Goal: Information Seeking & Learning: Understand process/instructions

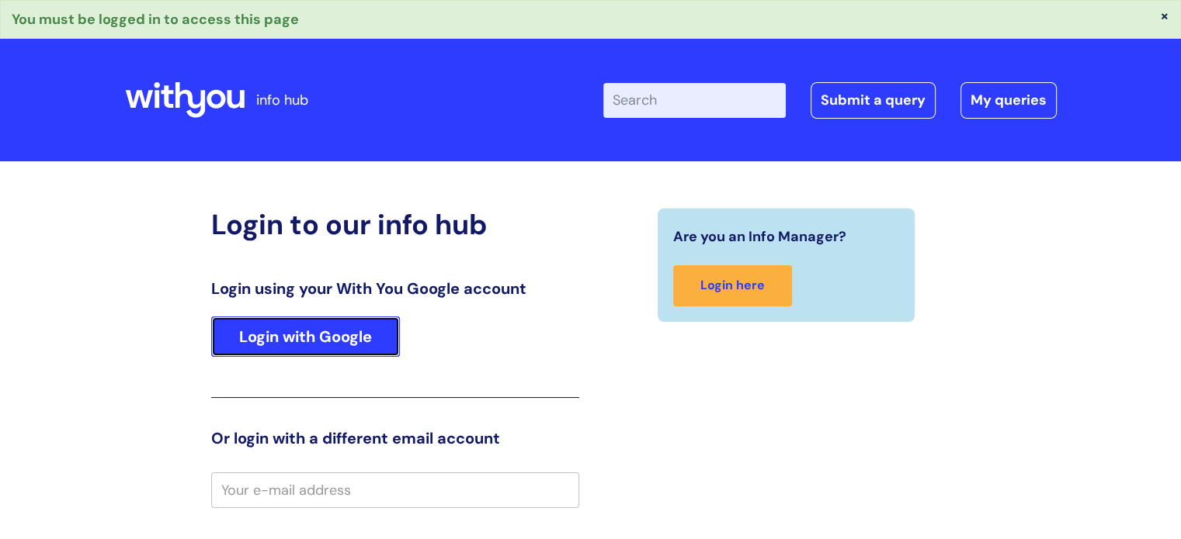
click at [354, 333] on link "Login with Google" at bounding box center [305, 337] width 189 height 40
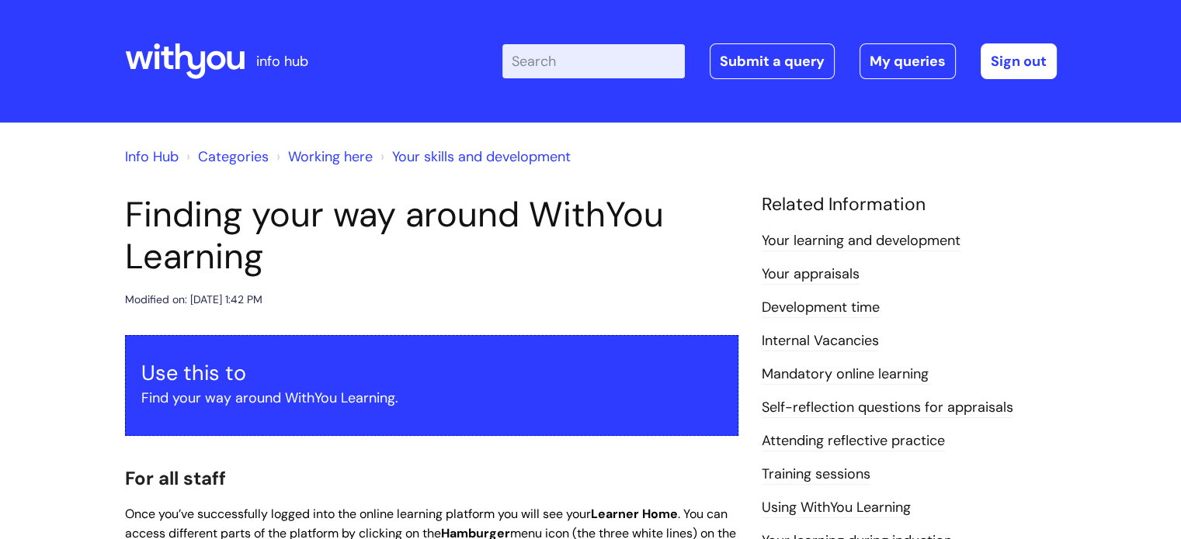
click at [328, 161] on link "Working here" at bounding box center [330, 156] width 85 height 19
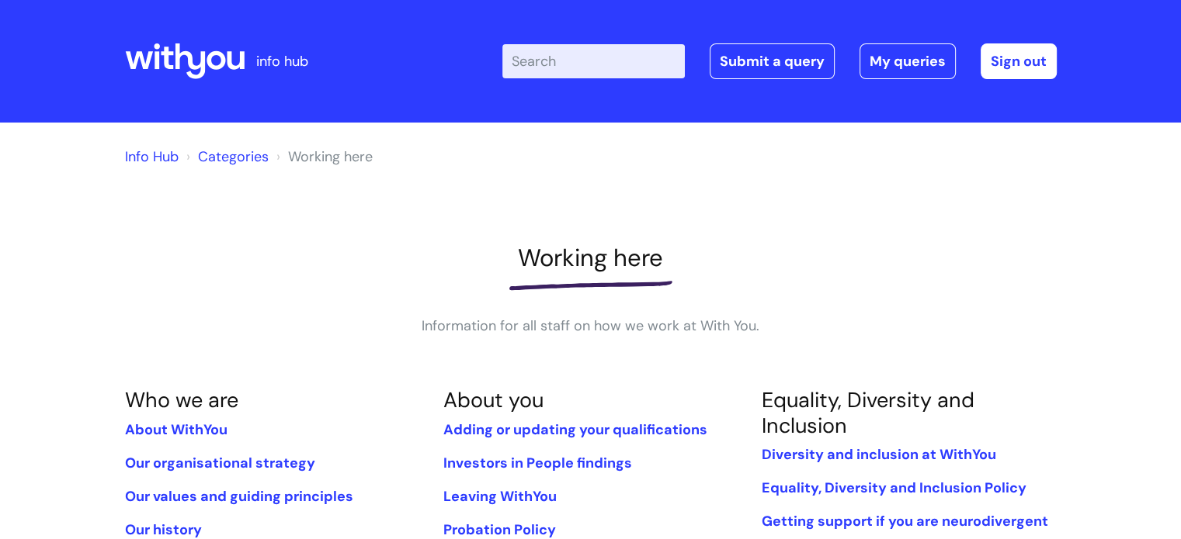
click at [148, 165] on link "Info Hub" at bounding box center [152, 156] width 54 height 19
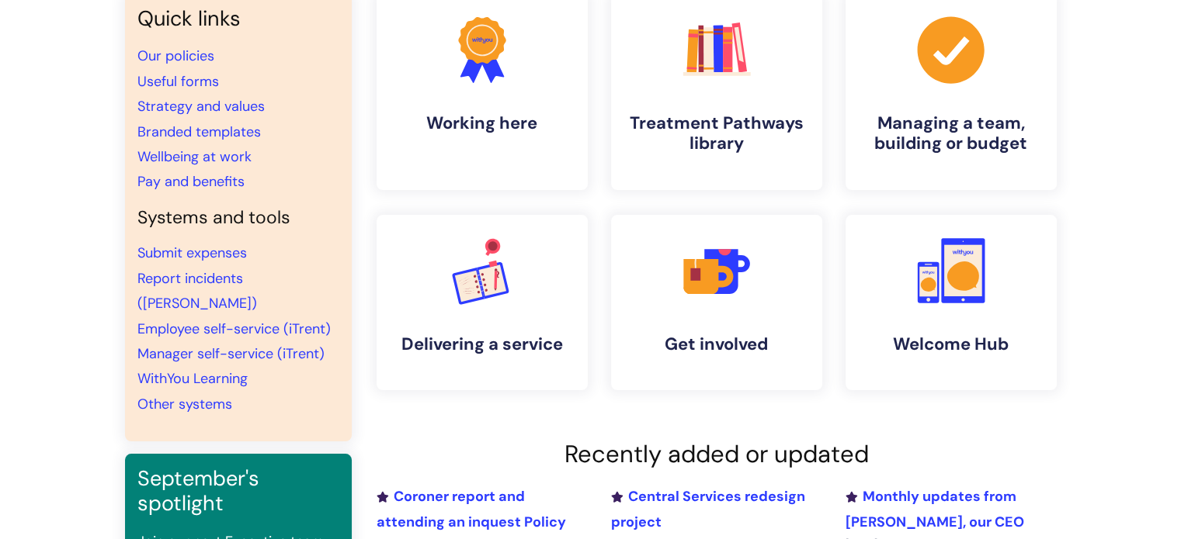
scroll to position [143, 0]
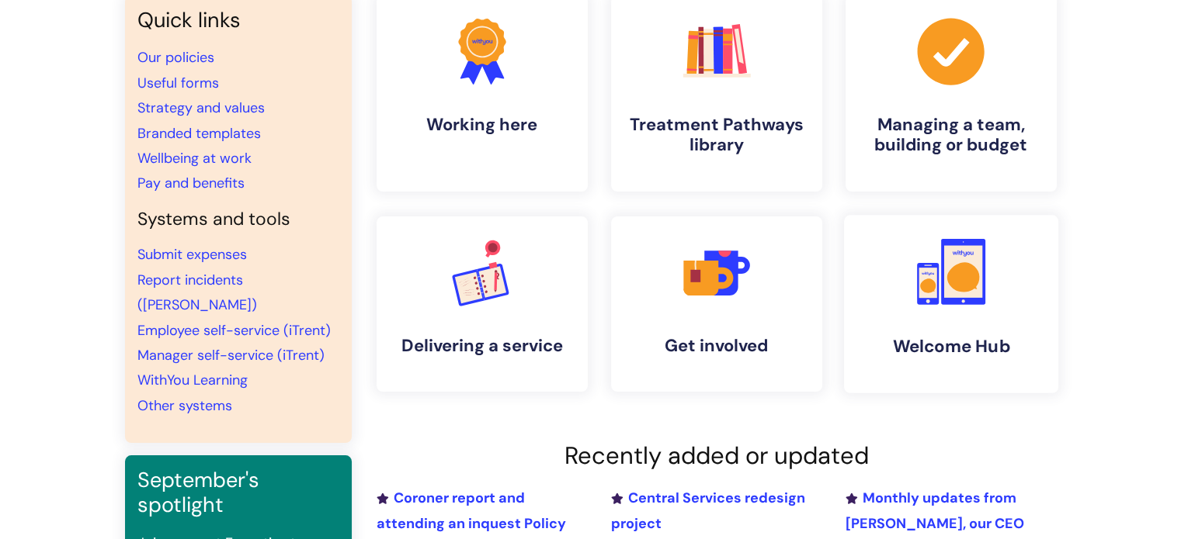
click at [959, 355] on h4 "Welcome Hub" at bounding box center [950, 346] width 189 height 21
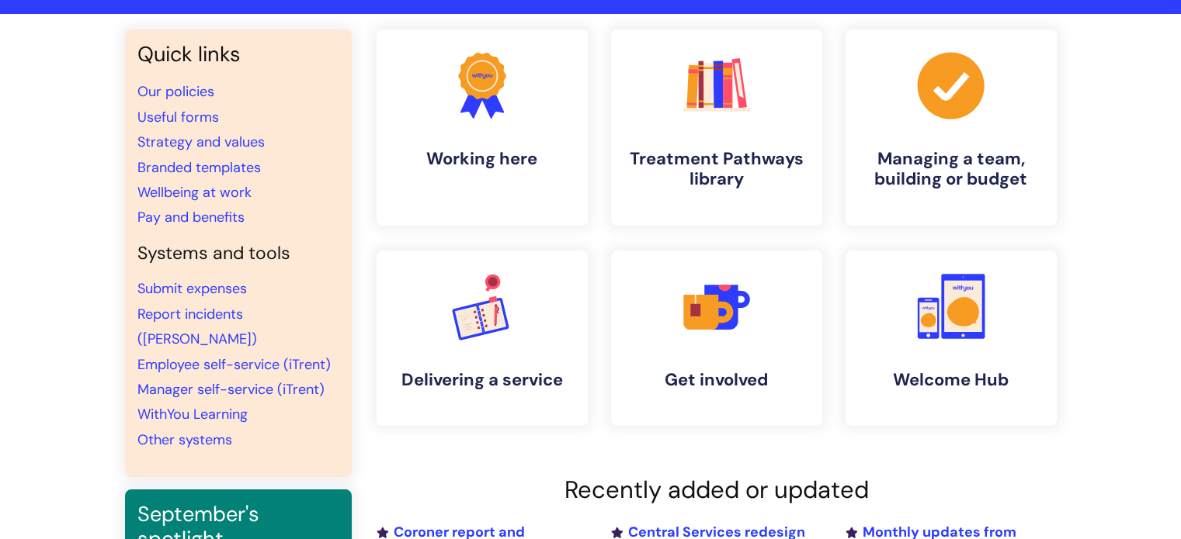
scroll to position [117, 0]
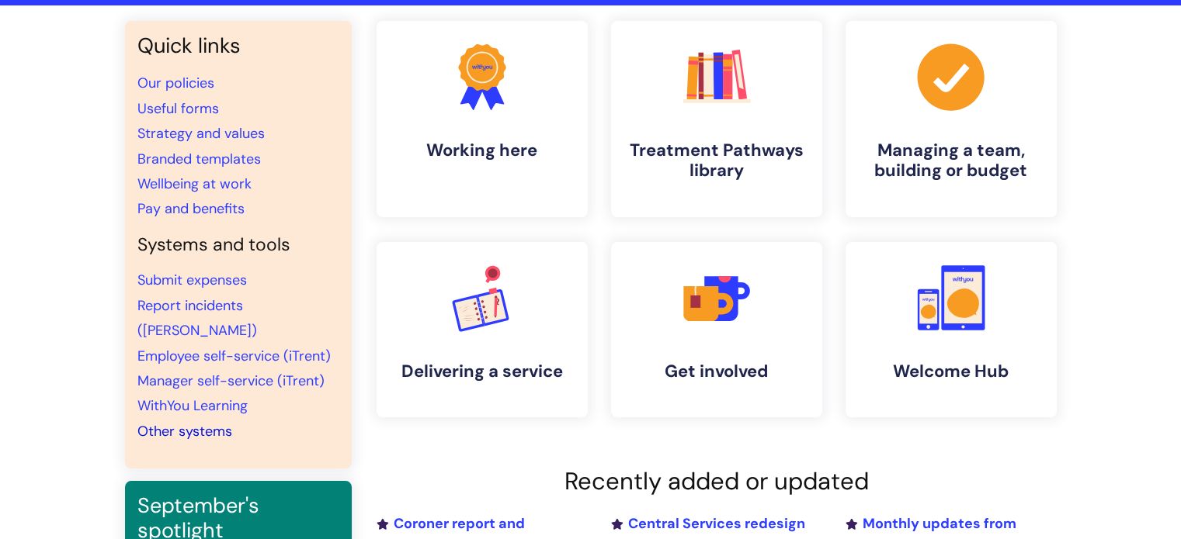
click at [168, 422] on link "Other systems" at bounding box center [184, 431] width 95 height 19
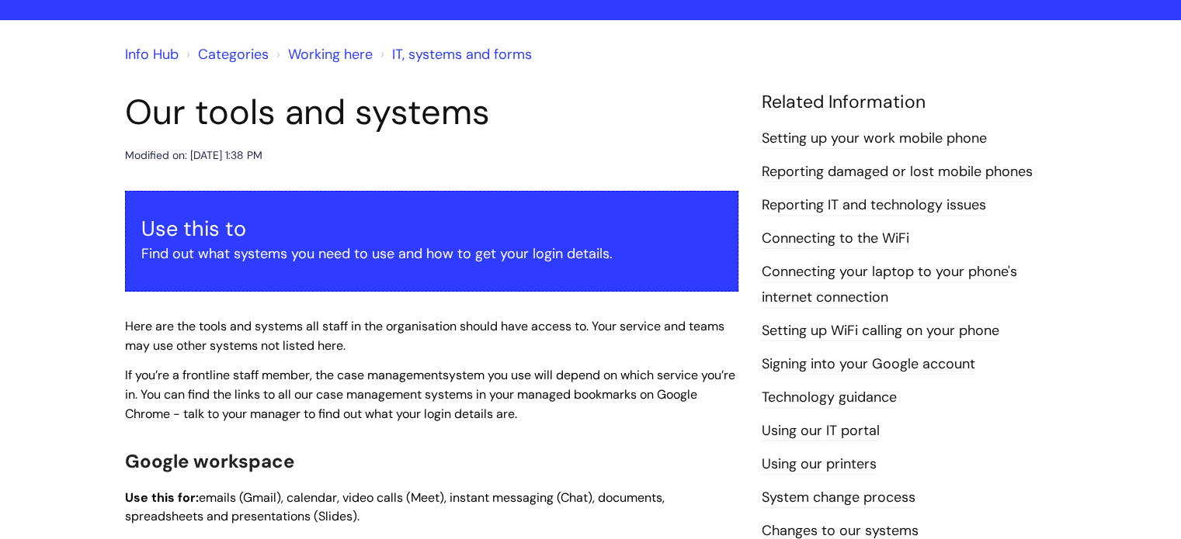
scroll to position [106, 0]
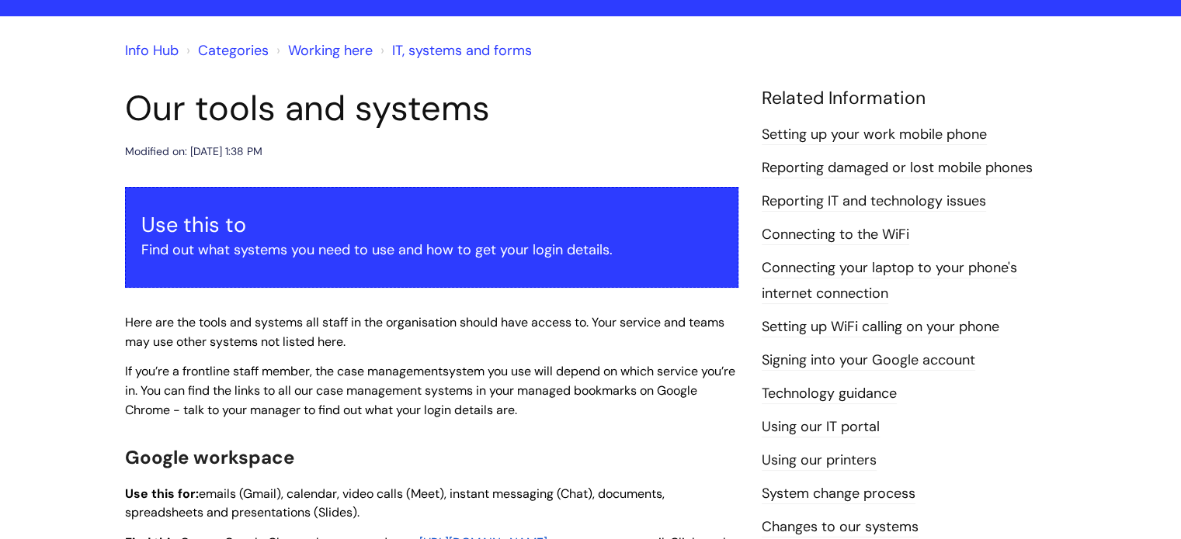
click at [878, 133] on link "Setting up your work mobile phone" at bounding box center [873, 135] width 225 height 20
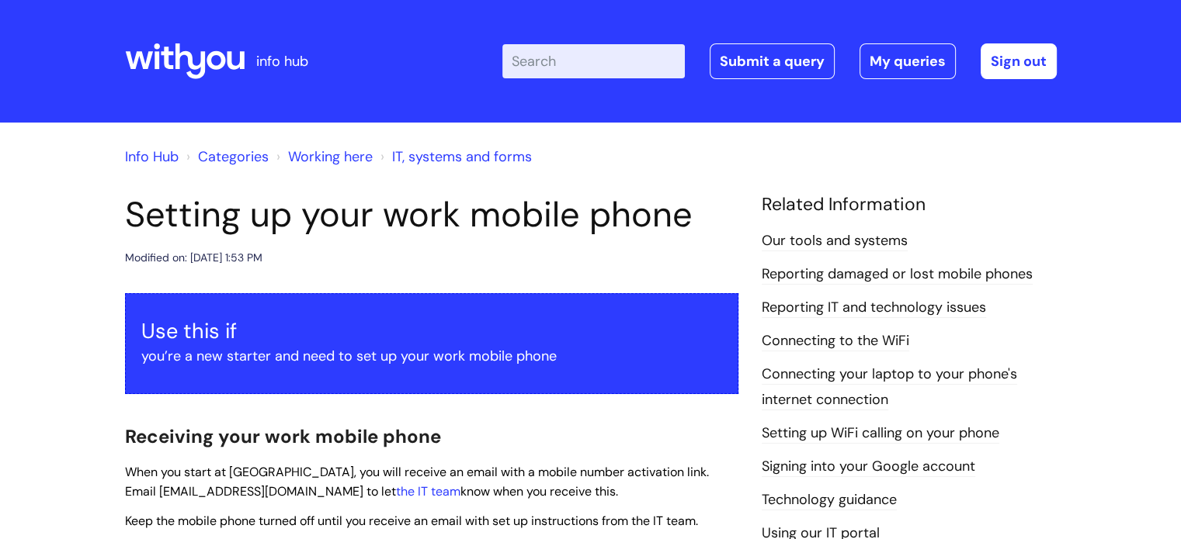
scroll to position [8, 0]
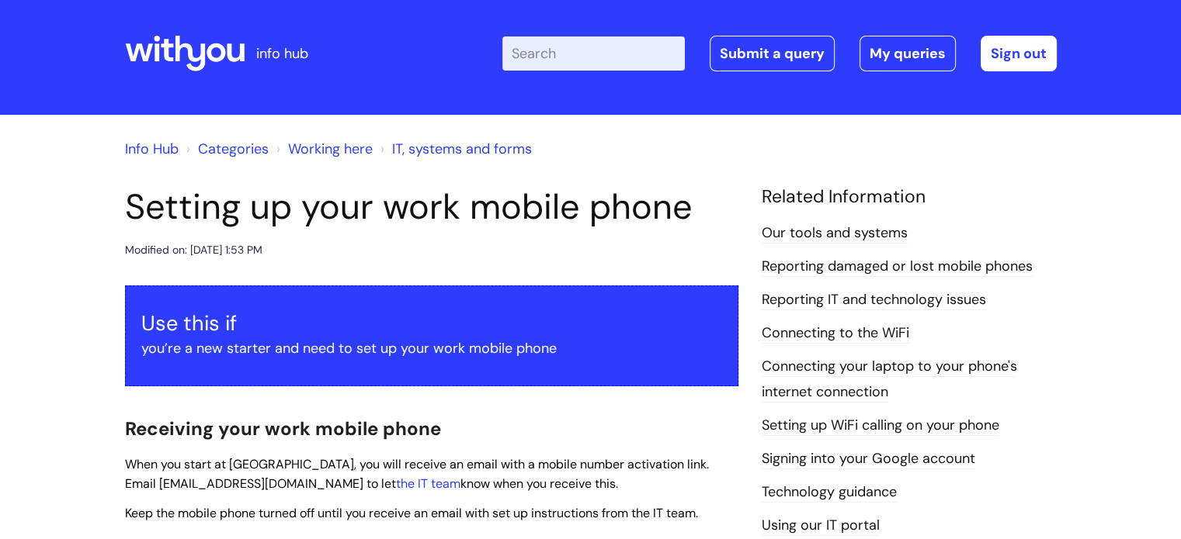
click at [319, 148] on link "Working here" at bounding box center [330, 149] width 85 height 19
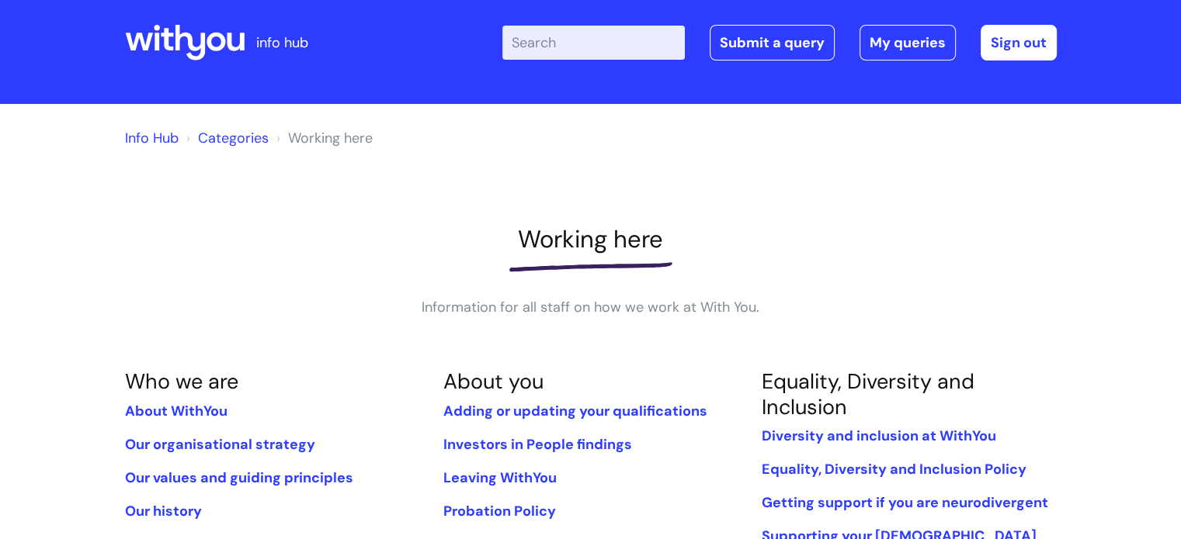
scroll to position [19, 0]
